Goal: Information Seeking & Learning: Learn about a topic

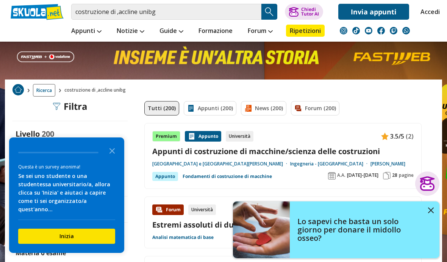
click at [438, 212] on div "Lo sapevi che basta un solo giorno per donare il midollo osseo?" at bounding box center [365, 230] width 150 height 40
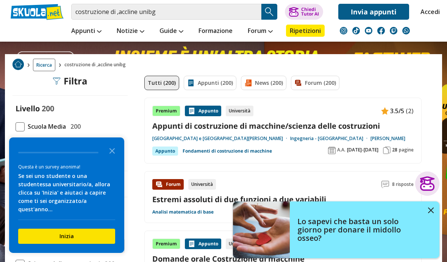
scroll to position [6, 0]
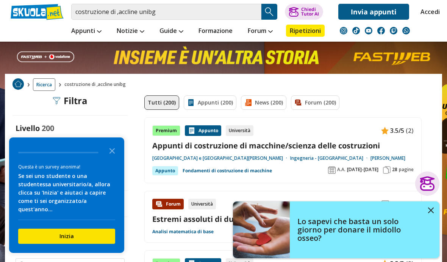
click at [427, 239] on div "Lo sapevi che basta un solo giorno per donare il midollo osseo?" at bounding box center [365, 230] width 150 height 40
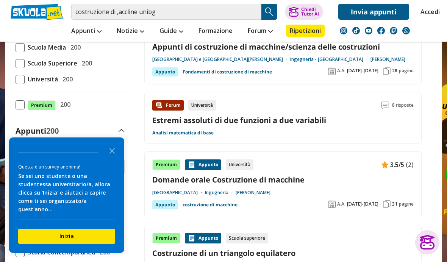
scroll to position [110, 0]
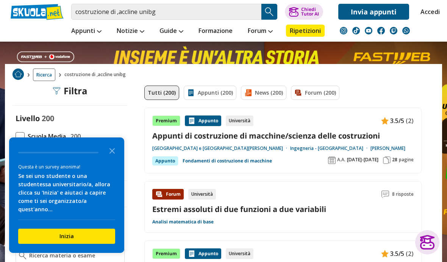
click at [107, 158] on icon "Close the survey" at bounding box center [112, 150] width 15 height 15
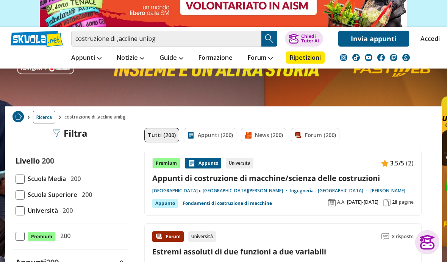
scroll to position [66, 0]
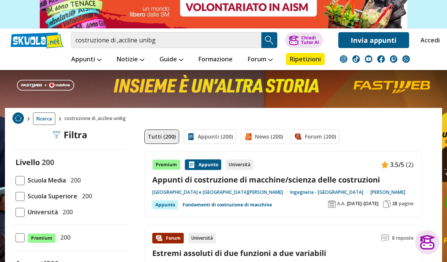
click at [227, 141] on link "Appunti (200)" at bounding box center [210, 137] width 53 height 14
click at [274, 37] on img "Search Button" at bounding box center [269, 39] width 11 height 11
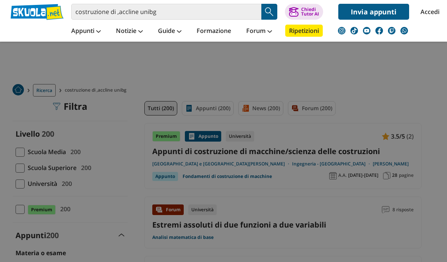
click at [130, 10] on input "costruzione di ,accline unibg" at bounding box center [166, 12] width 190 height 16
click at [133, 9] on input "costruzione di ,accline unibg" at bounding box center [166, 12] width 190 height 16
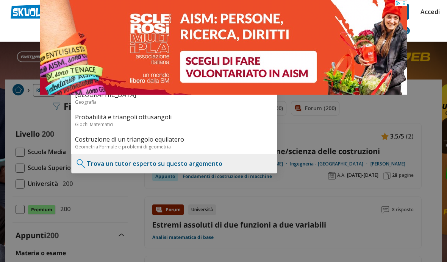
type input "costruzione di macchine unibg"
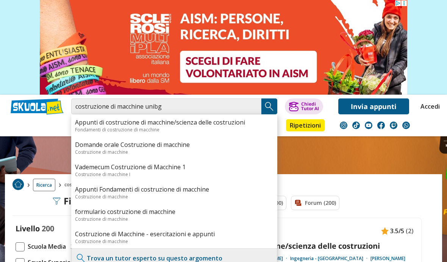
click at [271, 103] on img "Search Button" at bounding box center [269, 106] width 11 height 11
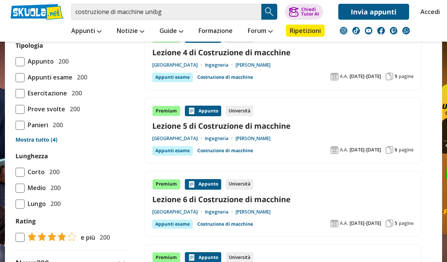
scroll to position [633, 0]
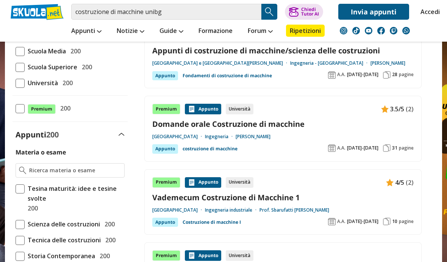
scroll to position [0, 0]
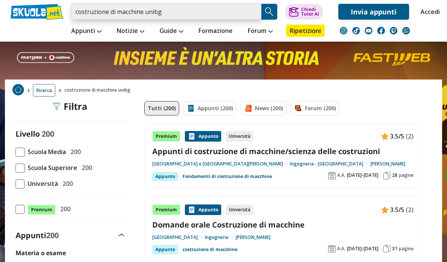
click at [253, 9] on input "costruzione di macchine unibg" at bounding box center [166, 12] width 190 height 16
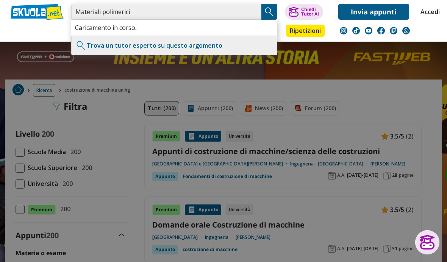
type input "Materiali polimerici"
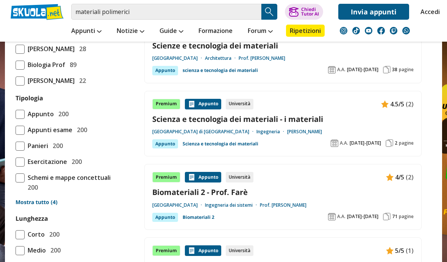
scroll to position [621, 0]
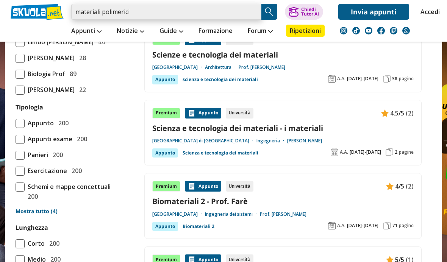
click at [252, 11] on input "materiali polimerici" at bounding box center [166, 12] width 190 height 16
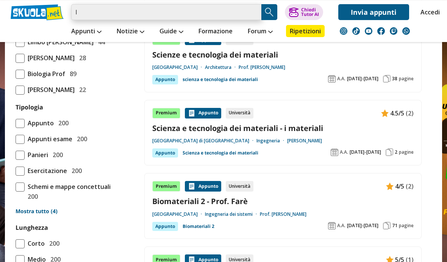
scroll to position [621, 0]
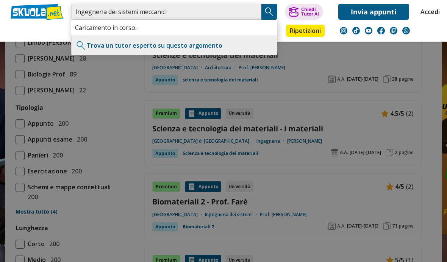
type input "Ingegneria dei sistemi meccanici"
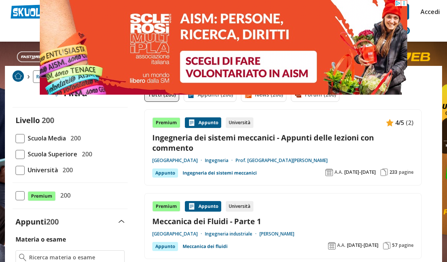
scroll to position [12, 0]
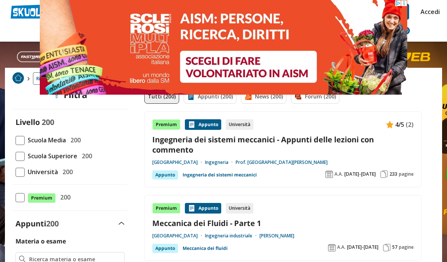
click at [294, 144] on link "Ingegneria dei sistemi meccanici - Appunti delle lezioni con commento" at bounding box center [283, 145] width 262 height 20
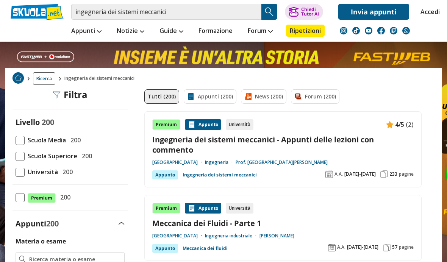
scroll to position [25, 0]
